Goal: Transaction & Acquisition: Purchase product/service

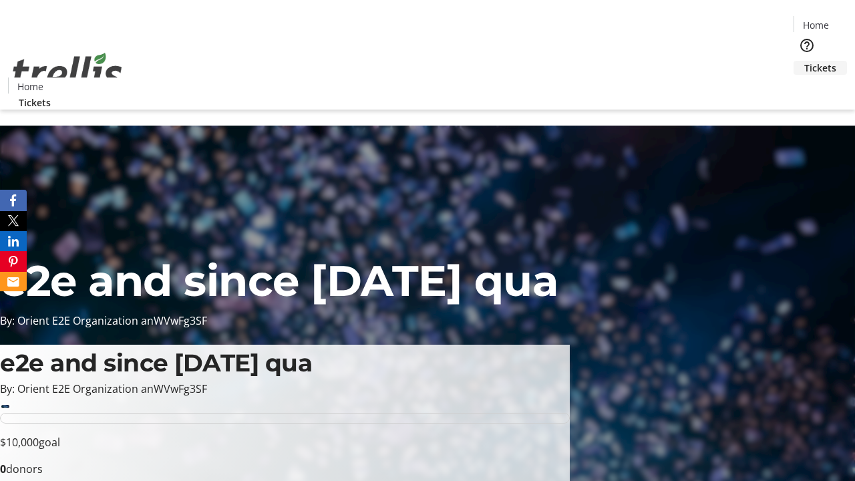
click at [804, 61] on span "Tickets" at bounding box center [820, 68] width 32 height 14
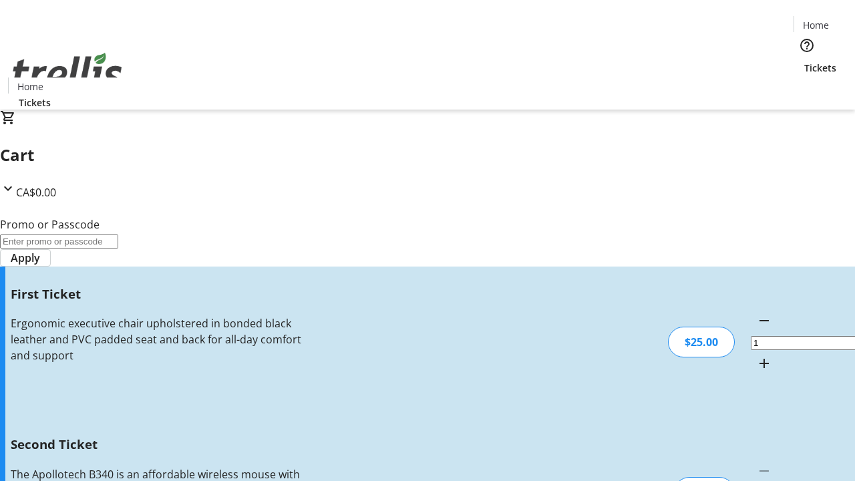
type input "2"
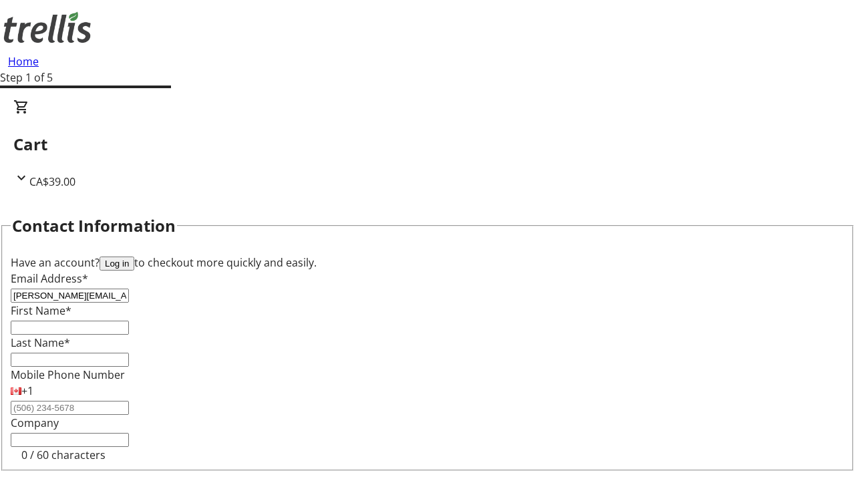
type input "[PERSON_NAME][EMAIL_ADDRESS][DOMAIN_NAME]"
type input "[PERSON_NAME]"
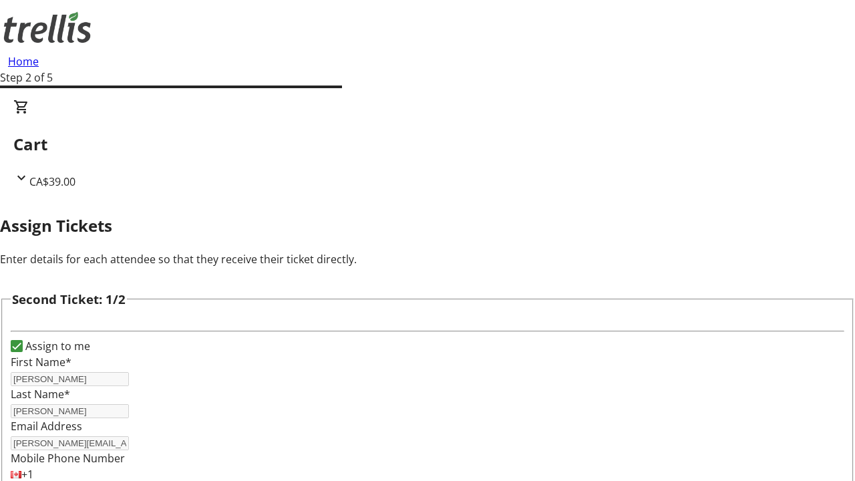
type input "Keon"
type input "[PERSON_NAME][GEOGRAPHIC_DATA]"
type input "[EMAIL_ADDRESS][PERSON_NAME][DOMAIN_NAME]"
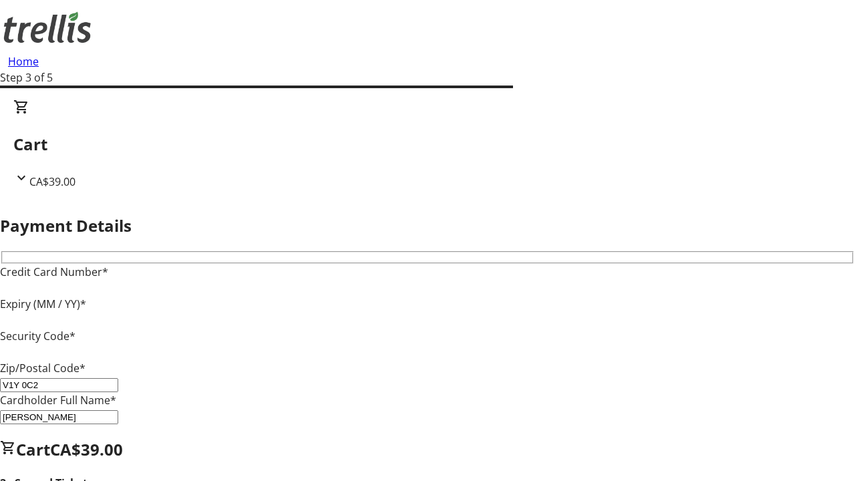
type input "V1Y 0C2"
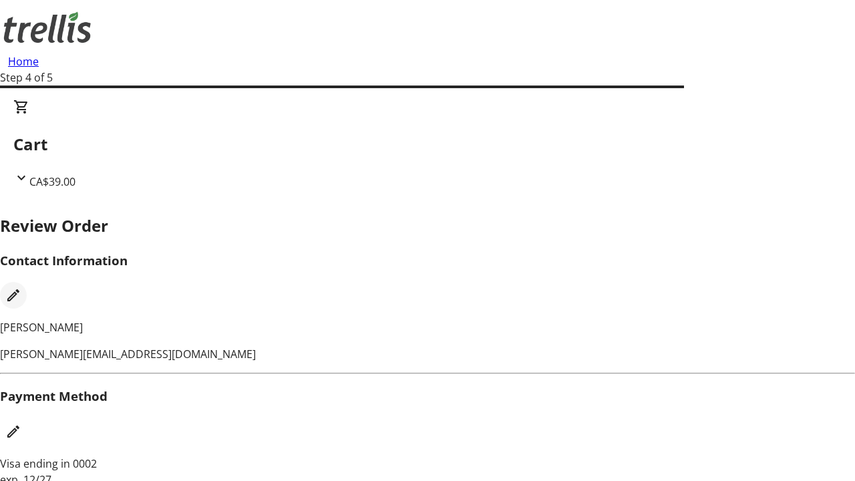
click at [21, 287] on mat-icon "Edit Contact Information" at bounding box center [13, 295] width 16 height 16
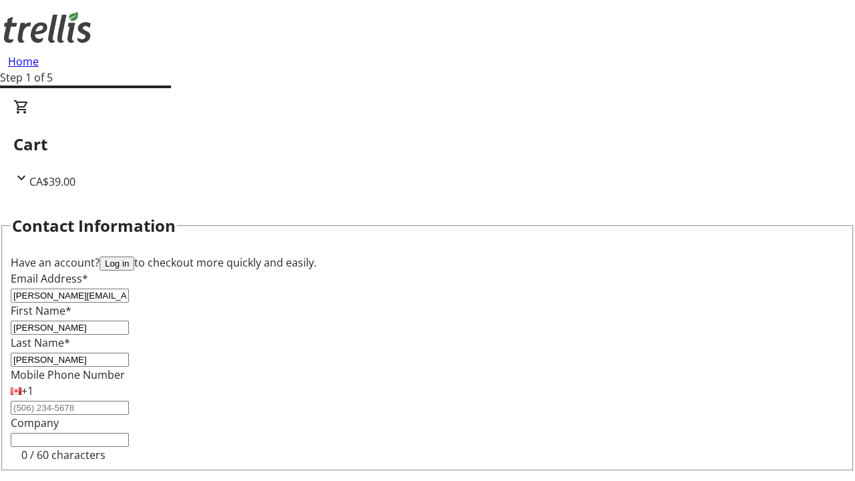
type input "[PERSON_NAME]"
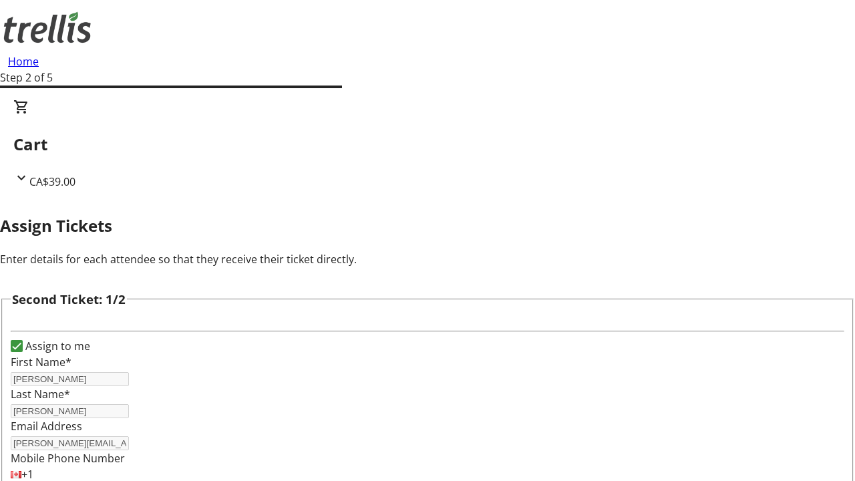
type input "Name"
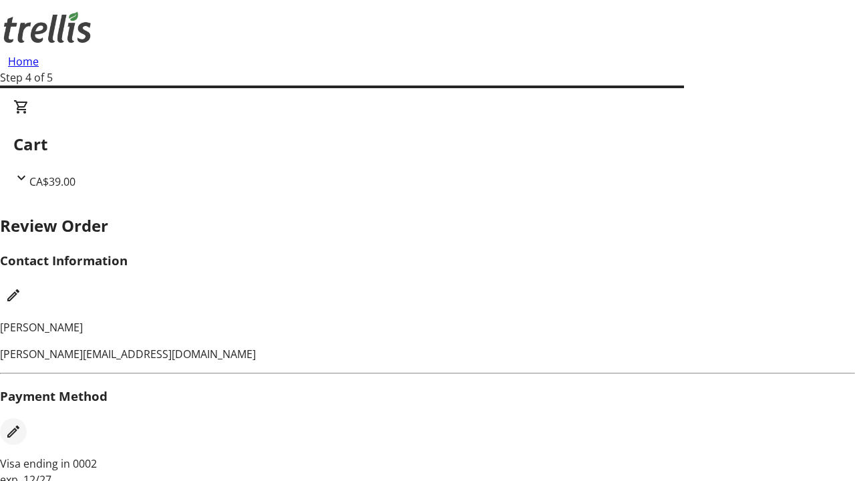
click at [21, 423] on mat-icon "Edit Payment Method" at bounding box center [13, 431] width 16 height 16
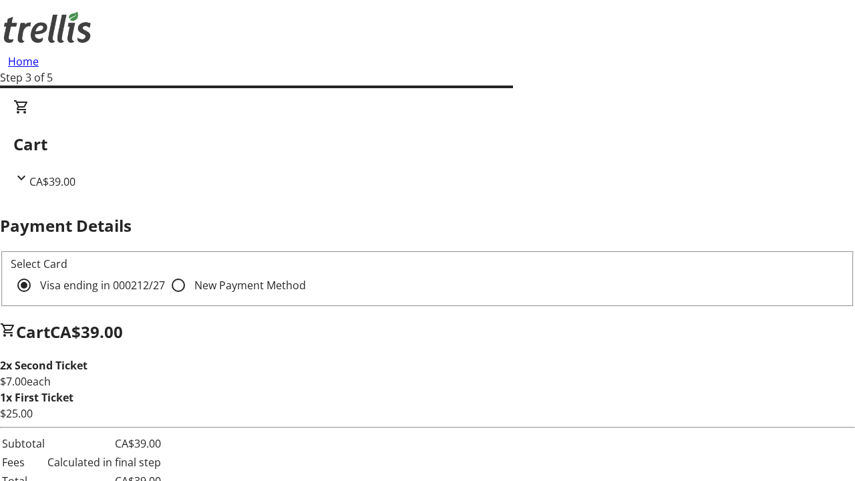
click at [165, 272] on input "New Payment Method" at bounding box center [178, 285] width 27 height 27
radio input "true"
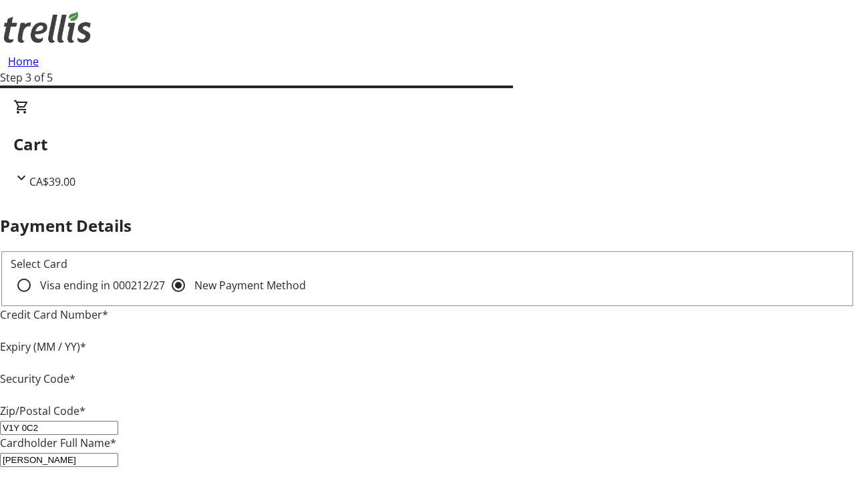
type input "V1Y 0C2"
